Goal: Navigation & Orientation: Find specific page/section

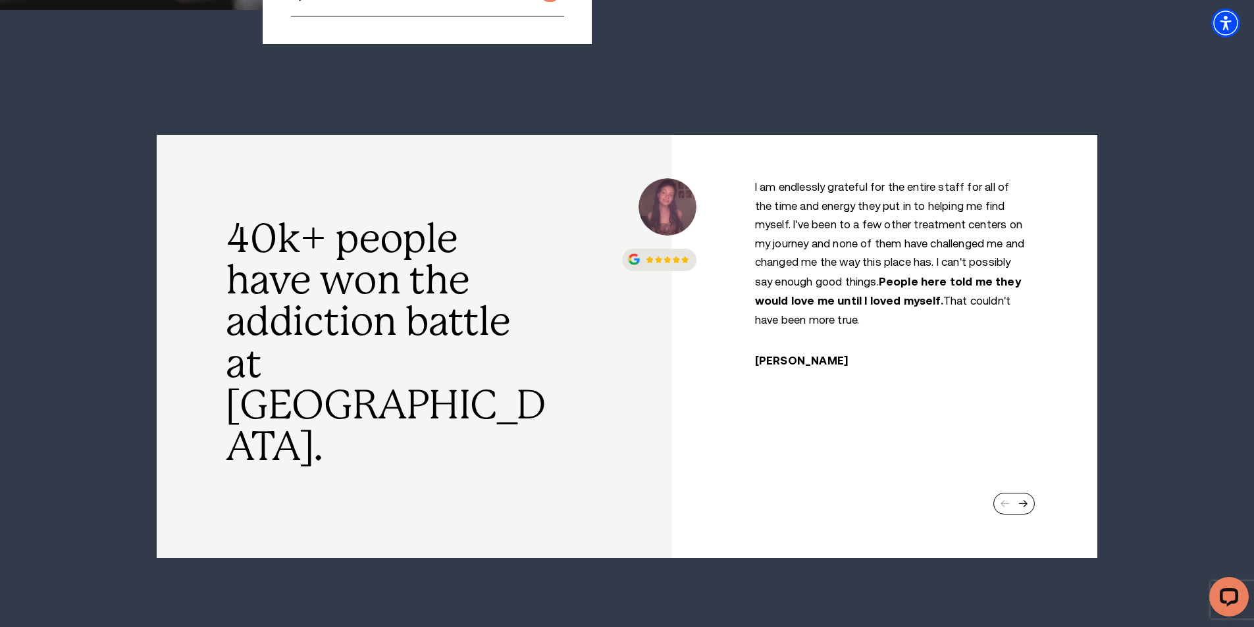
scroll to position [592, 0]
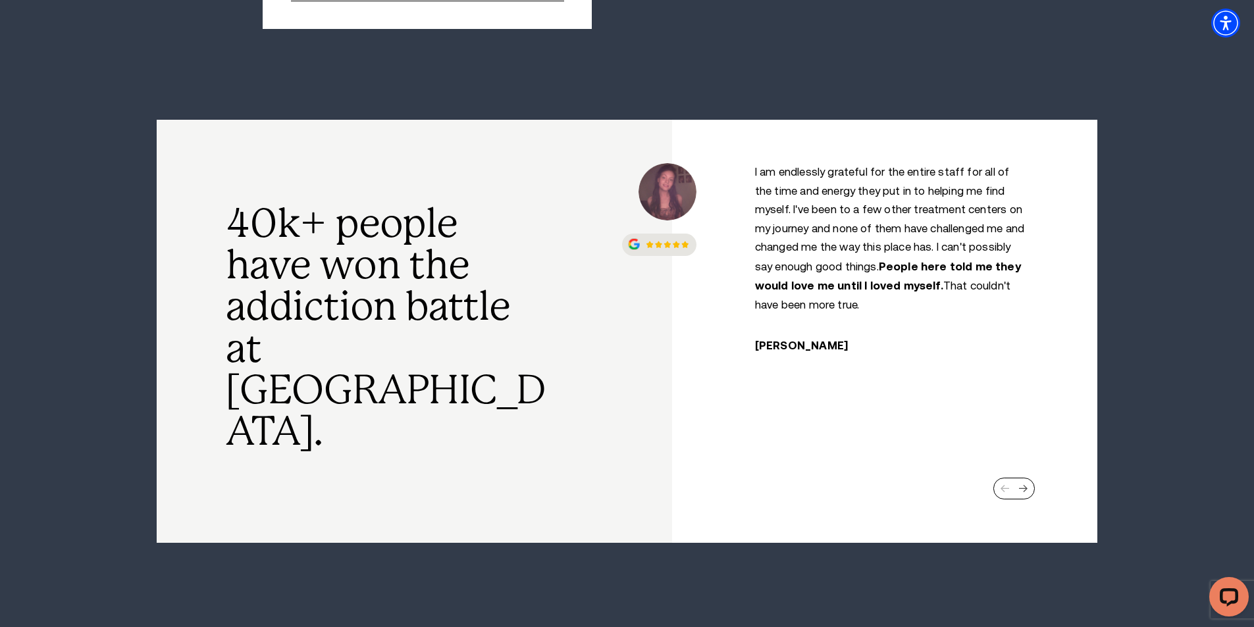
click at [1025, 485] on div "Next slide" at bounding box center [1022, 489] width 9 height 9
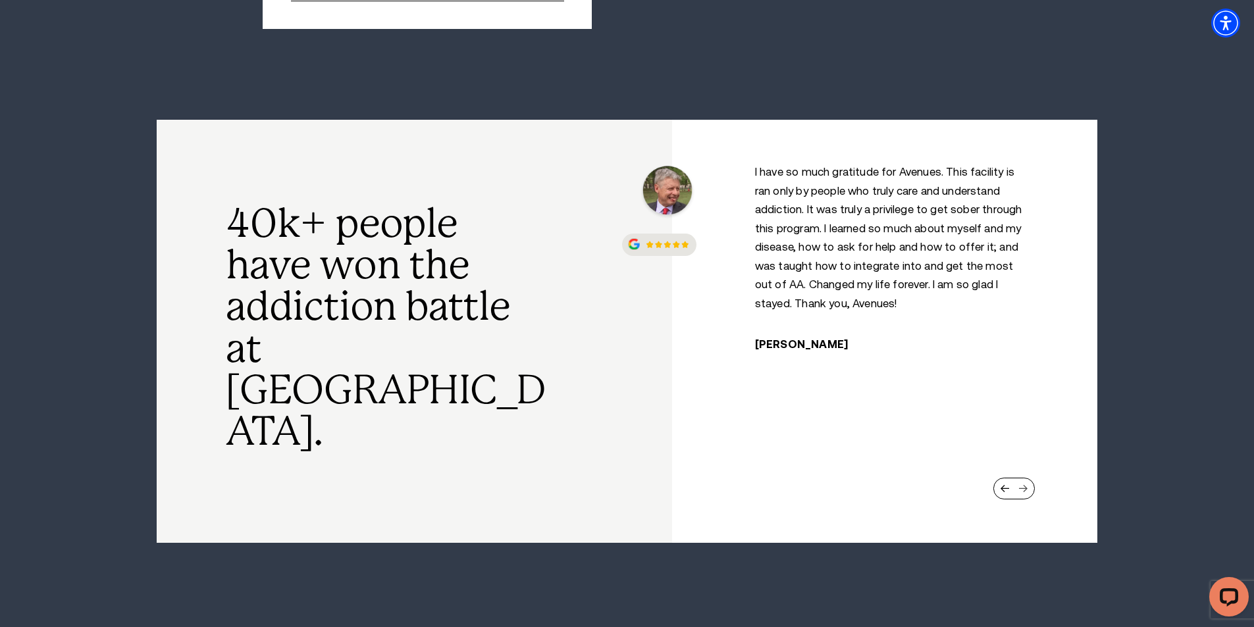
click at [1025, 485] on div "Next slide" at bounding box center [1022, 489] width 9 height 9
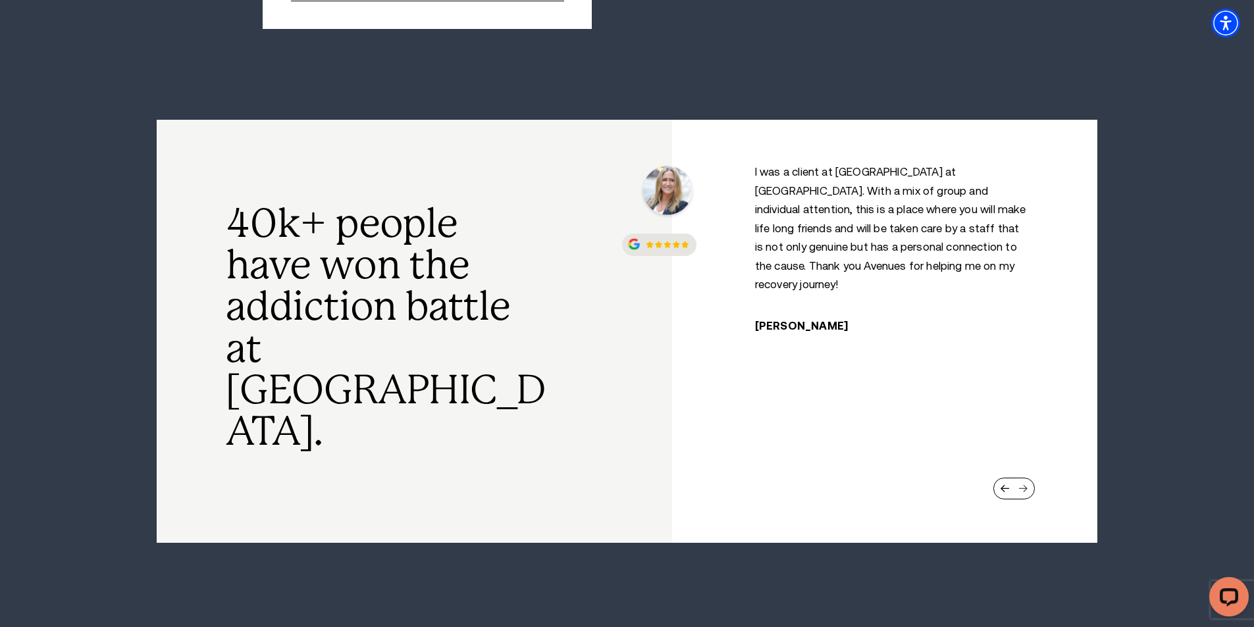
click at [1025, 485] on div "Next slide" at bounding box center [1022, 489] width 9 height 9
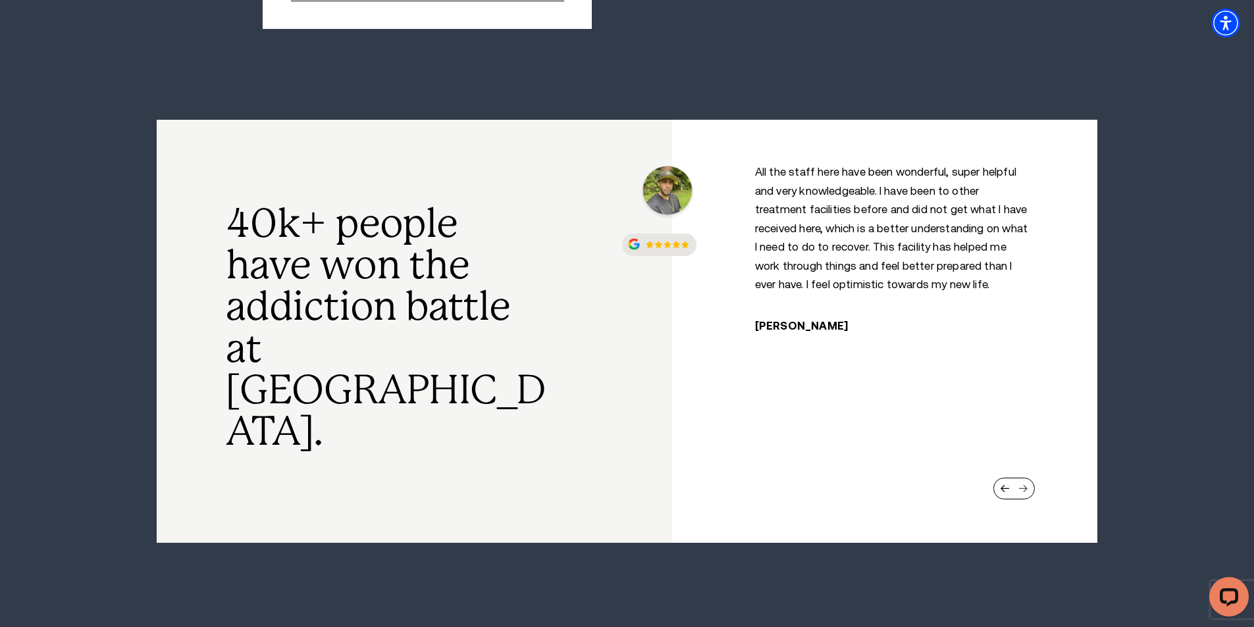
click at [1026, 485] on div "Next slide" at bounding box center [1022, 489] width 9 height 9
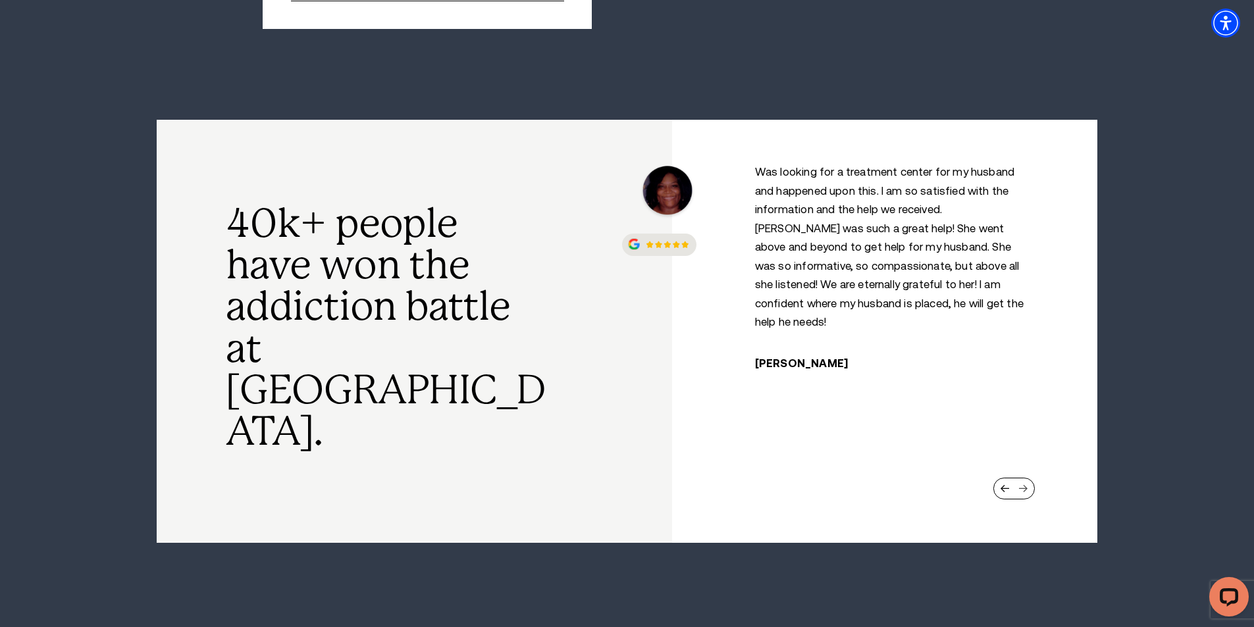
click at [1026, 485] on div "Next slide" at bounding box center [1022, 489] width 9 height 9
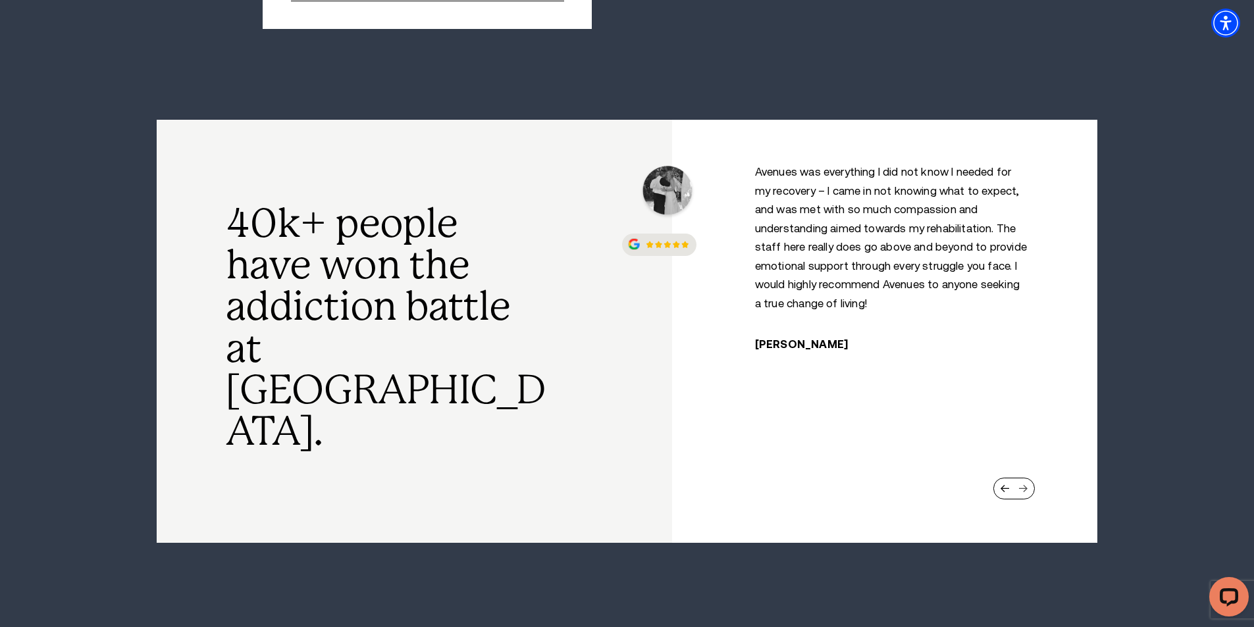
click at [1026, 485] on div "Next slide" at bounding box center [1022, 489] width 9 height 9
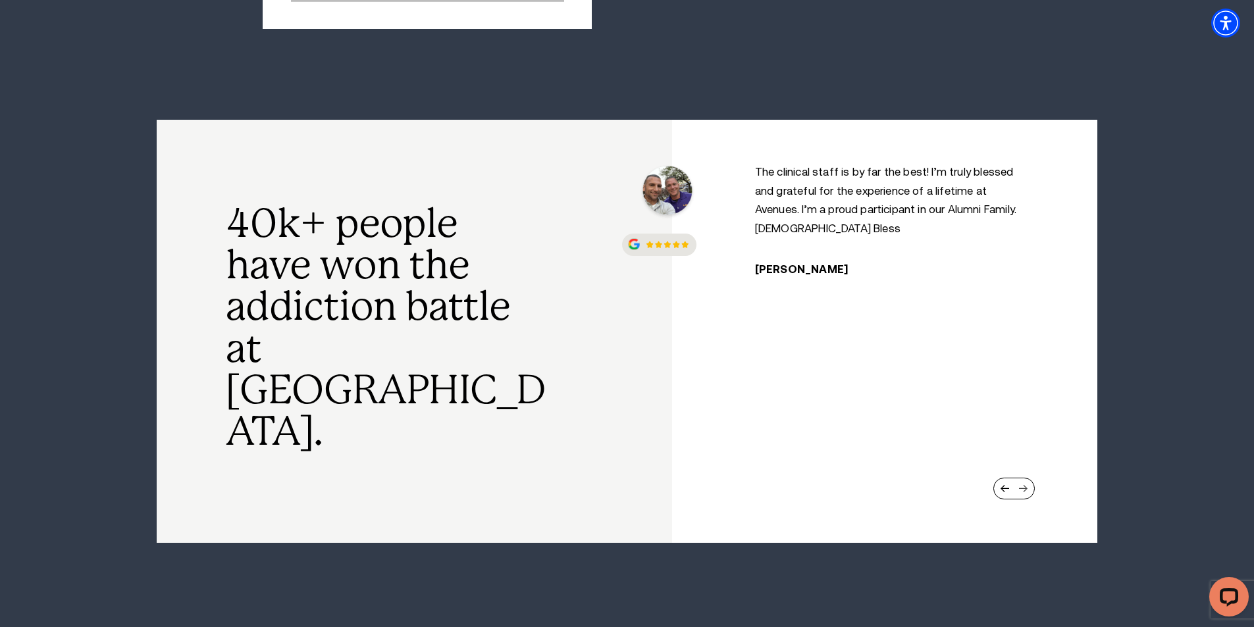
click at [1026, 485] on div "Next slide" at bounding box center [1022, 489] width 9 height 9
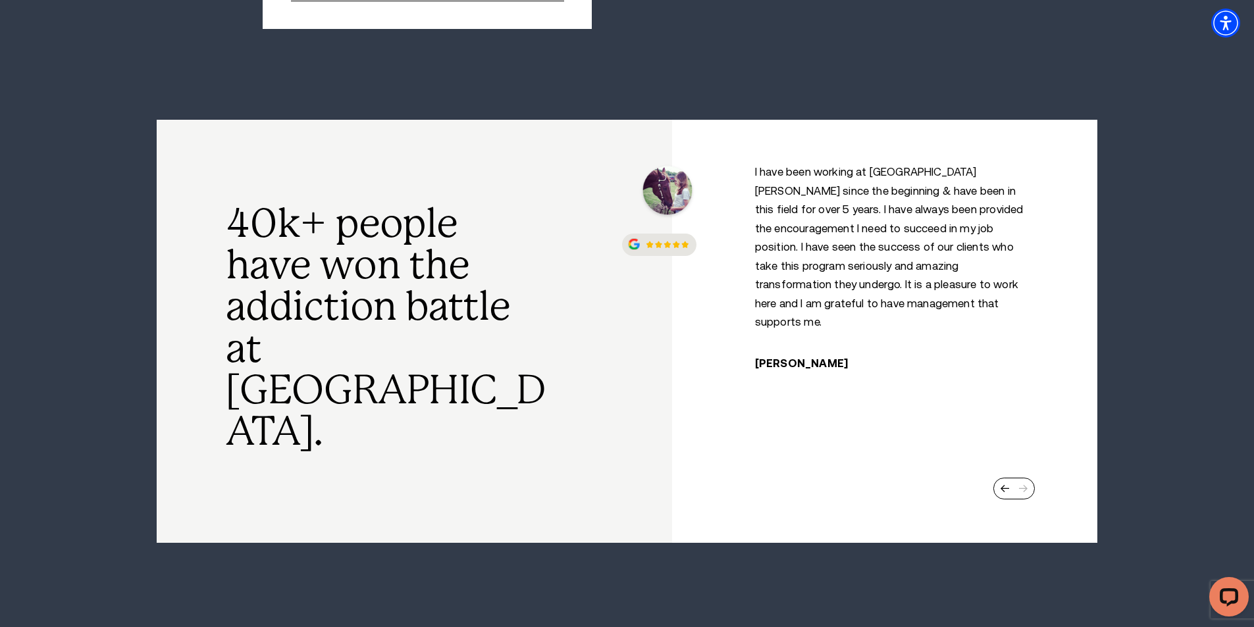
click at [1026, 478] on div at bounding box center [1014, 488] width 42 height 21
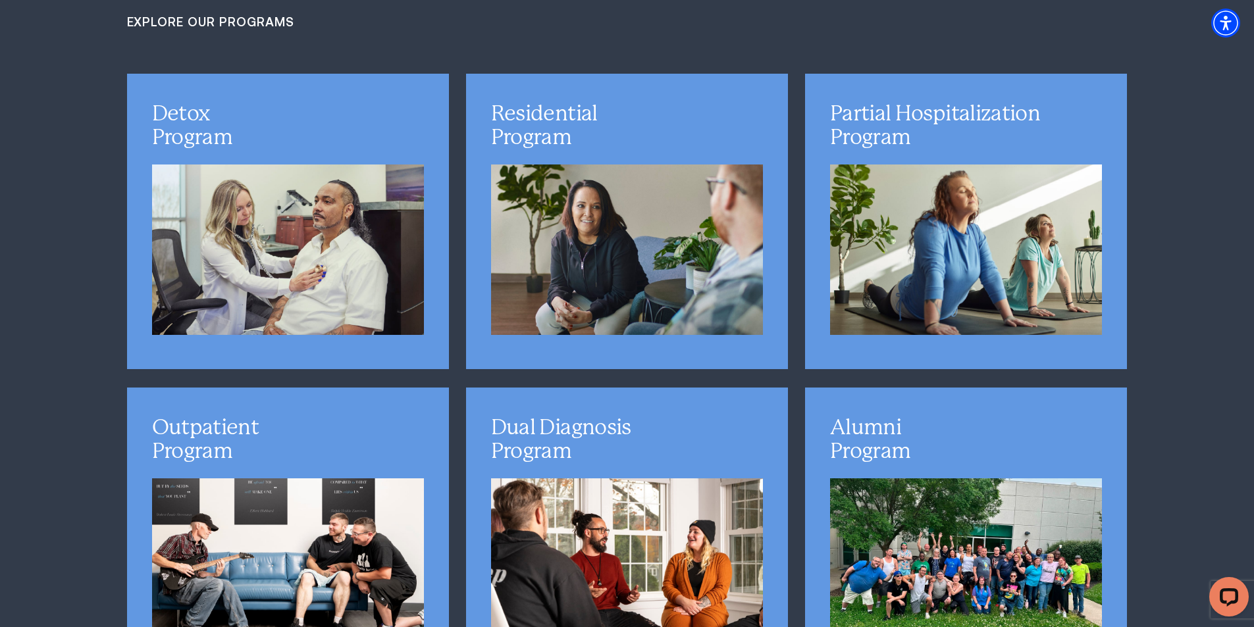
scroll to position [4016, 0]
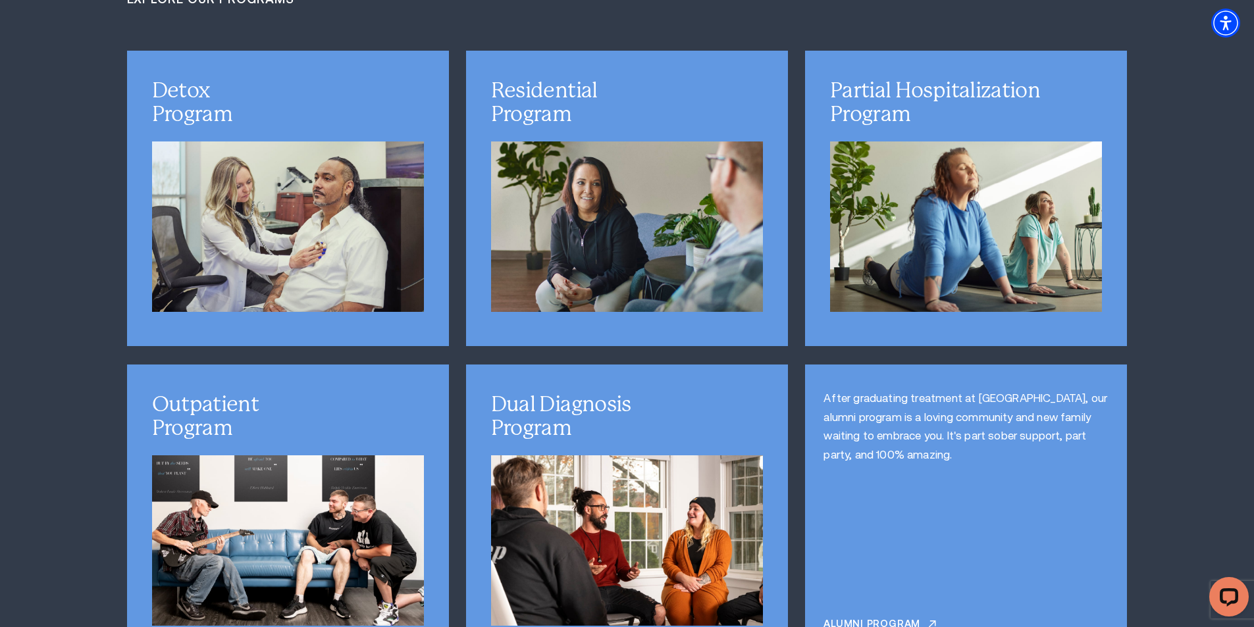
click at [868, 619] on link "Alumni Program" at bounding box center [880, 627] width 113 height 16
